Goal: Navigation & Orientation: Find specific page/section

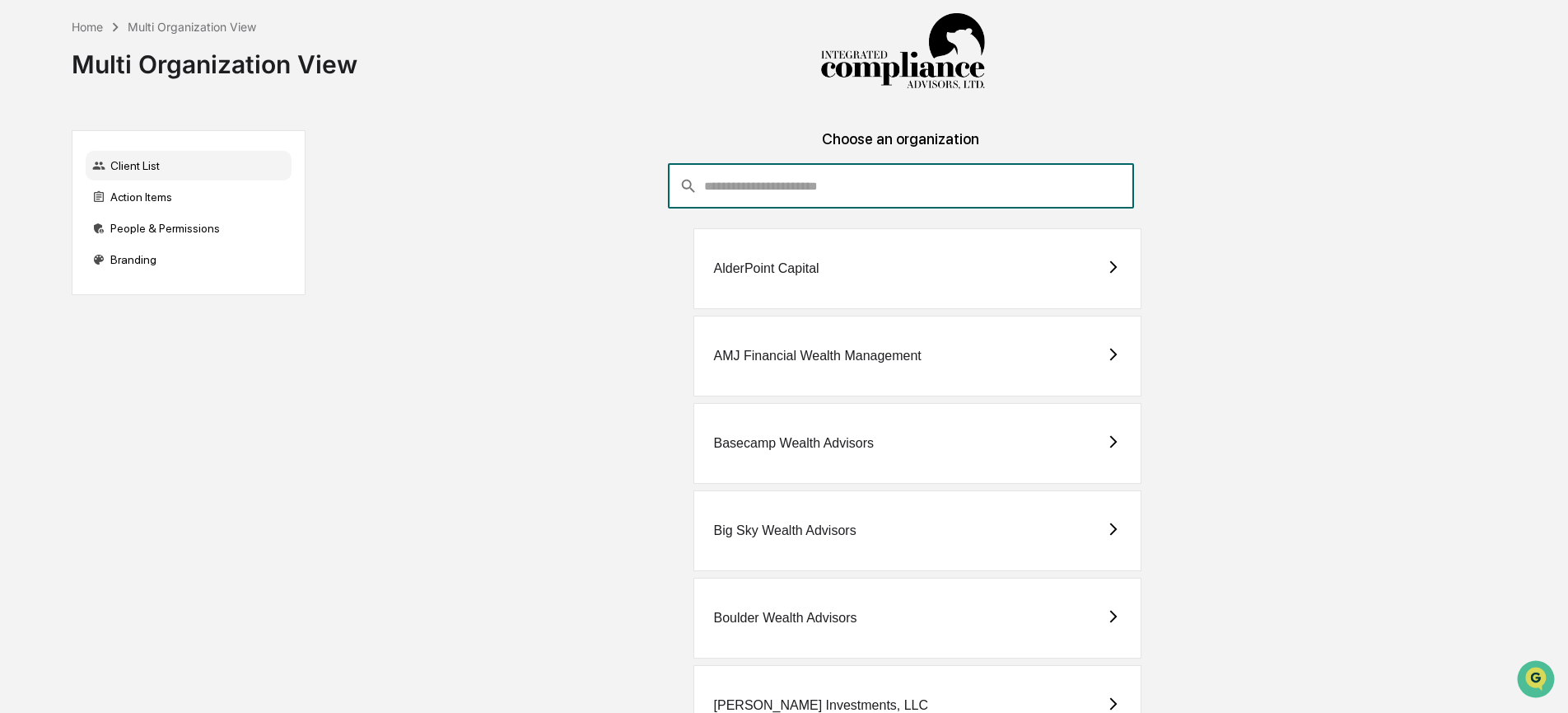
click at [965, 191] on input "consultant-dashboard__filter-organizations-search-bar" at bounding box center [919, 186] width 429 height 45
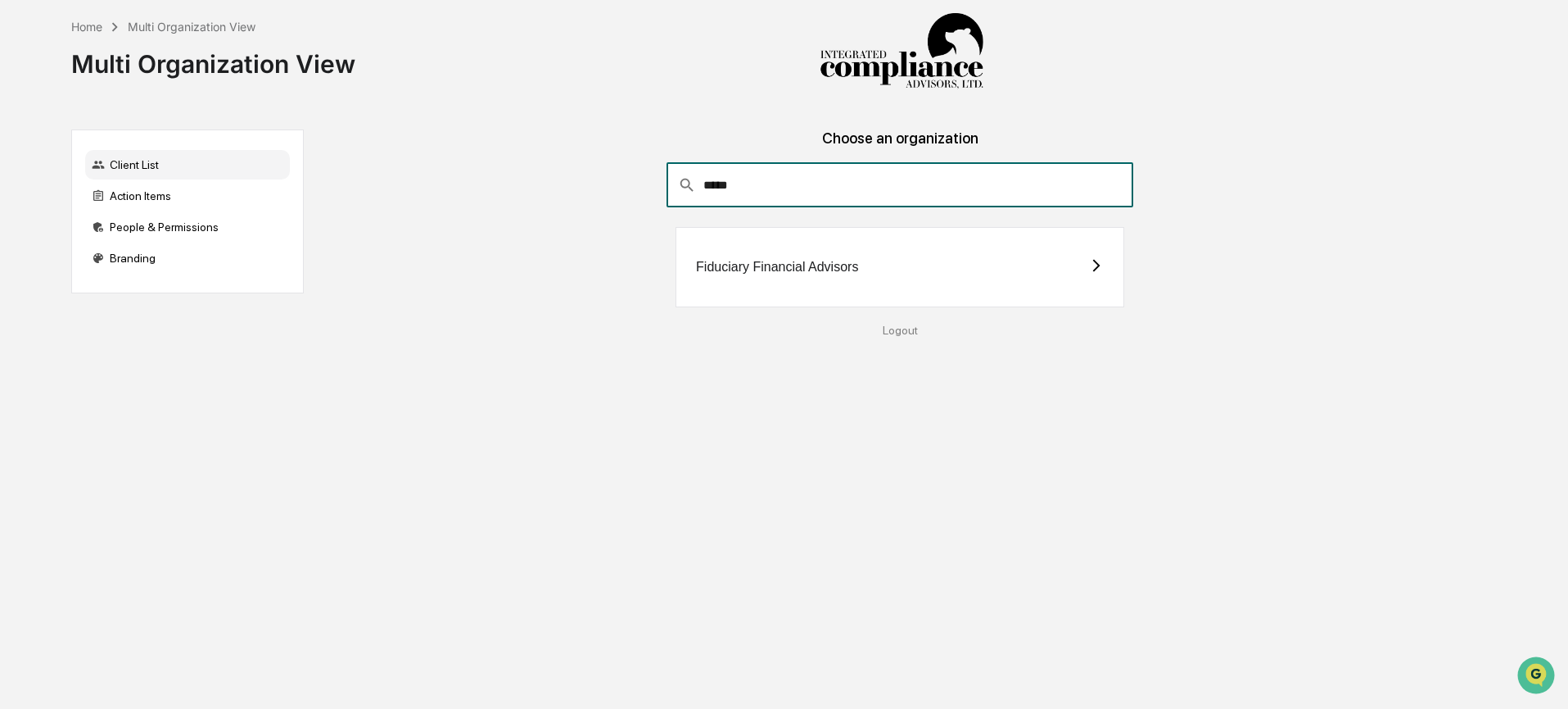
type input "*****"
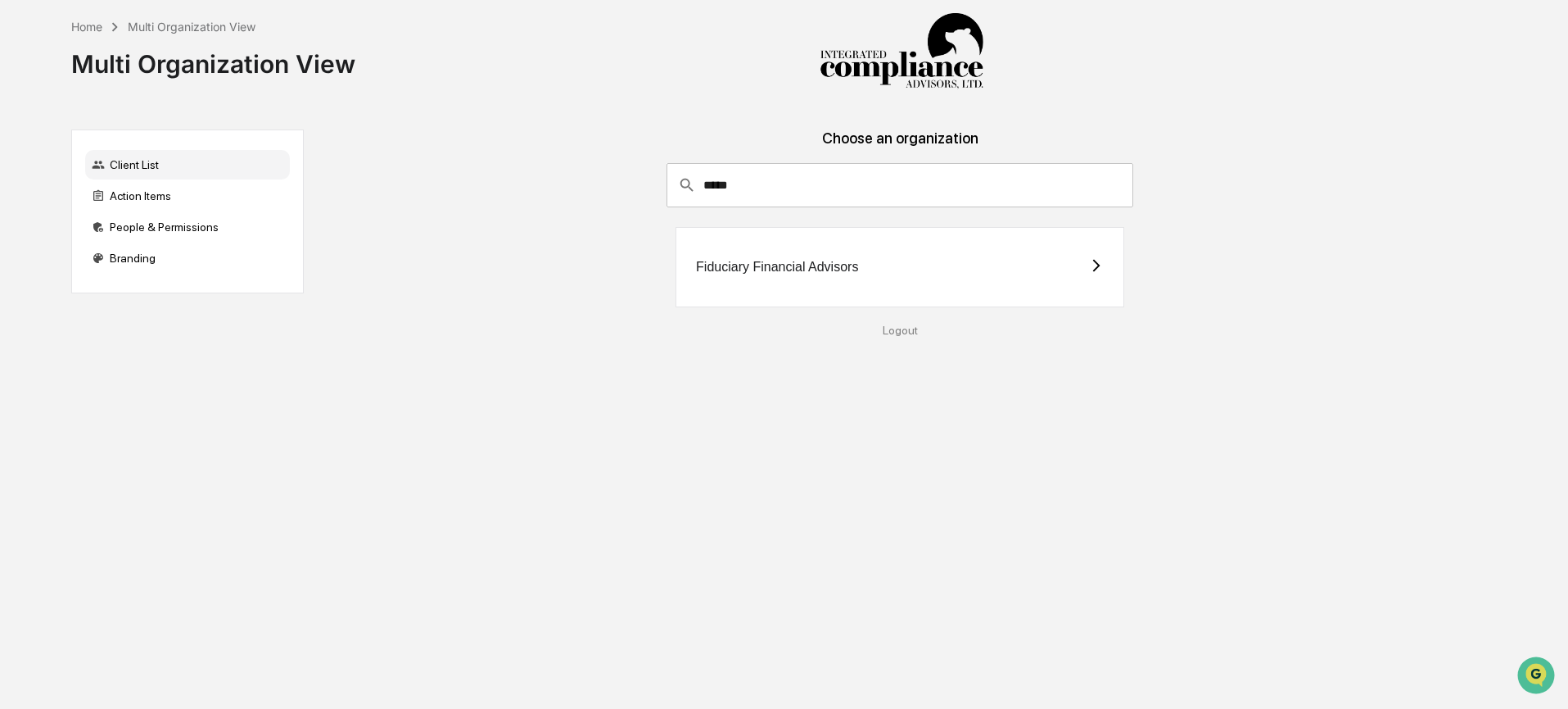
click at [1087, 268] on div "Fiduciary Financial Advisors" at bounding box center [900, 267] width 449 height 80
